Goal: Find specific page/section: Find specific page/section

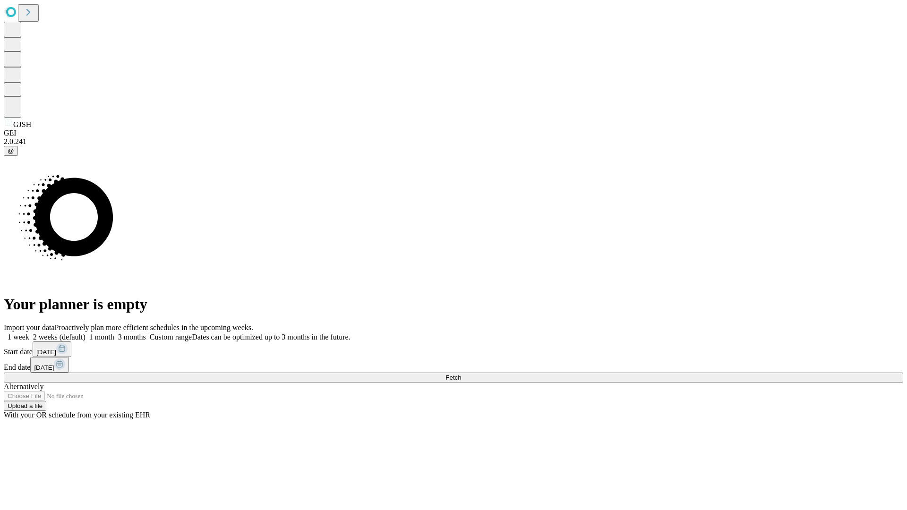
click at [461, 374] on span "Fetch" at bounding box center [453, 377] width 16 height 7
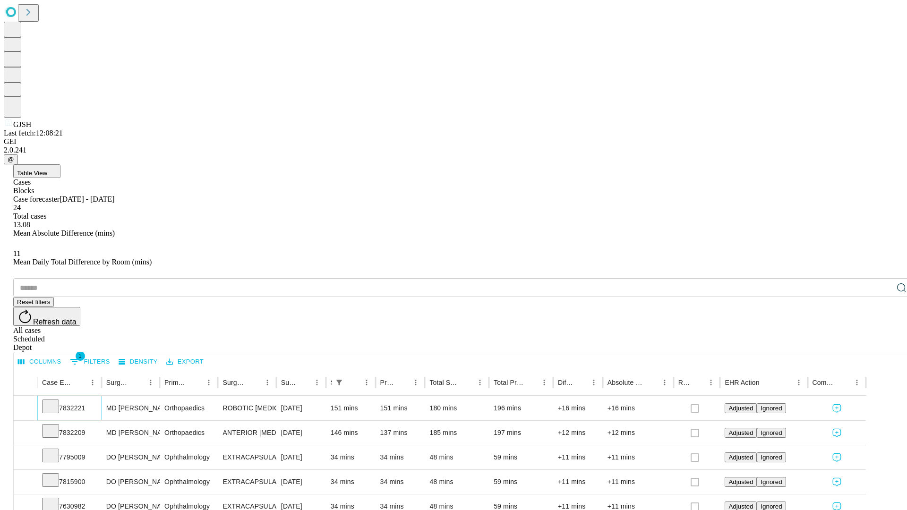
click at [55, 401] on icon at bounding box center [50, 405] width 9 height 9
